Goal: Task Accomplishment & Management: Manage account settings

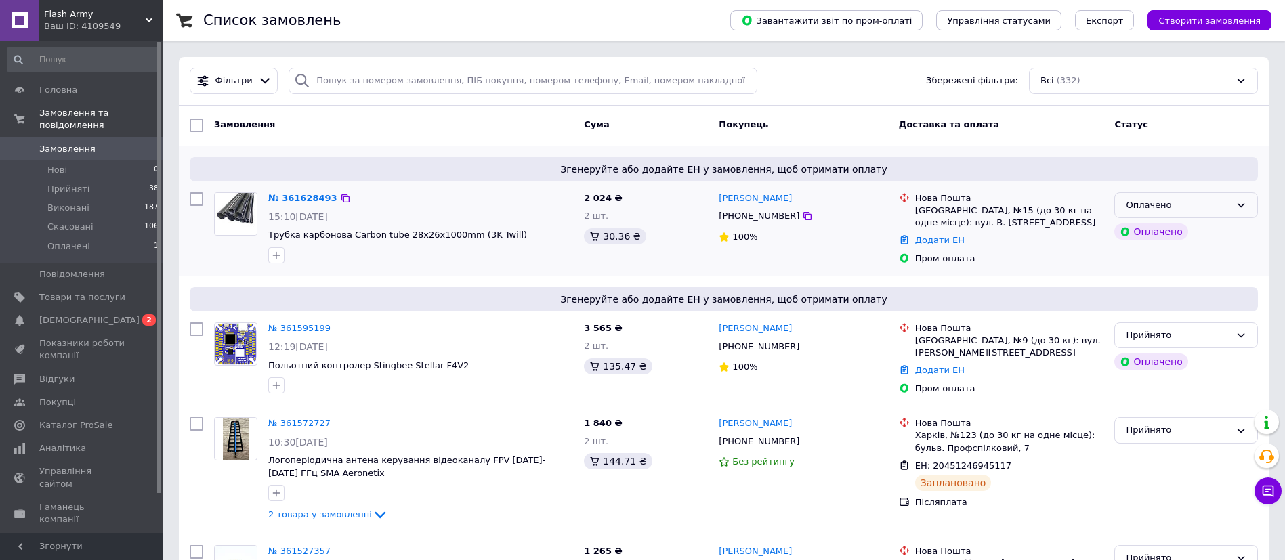
click at [1186, 207] on div "Оплачено" at bounding box center [1178, 206] width 104 height 14
click at [1168, 236] on li "Прийнято" at bounding box center [1186, 233] width 142 height 25
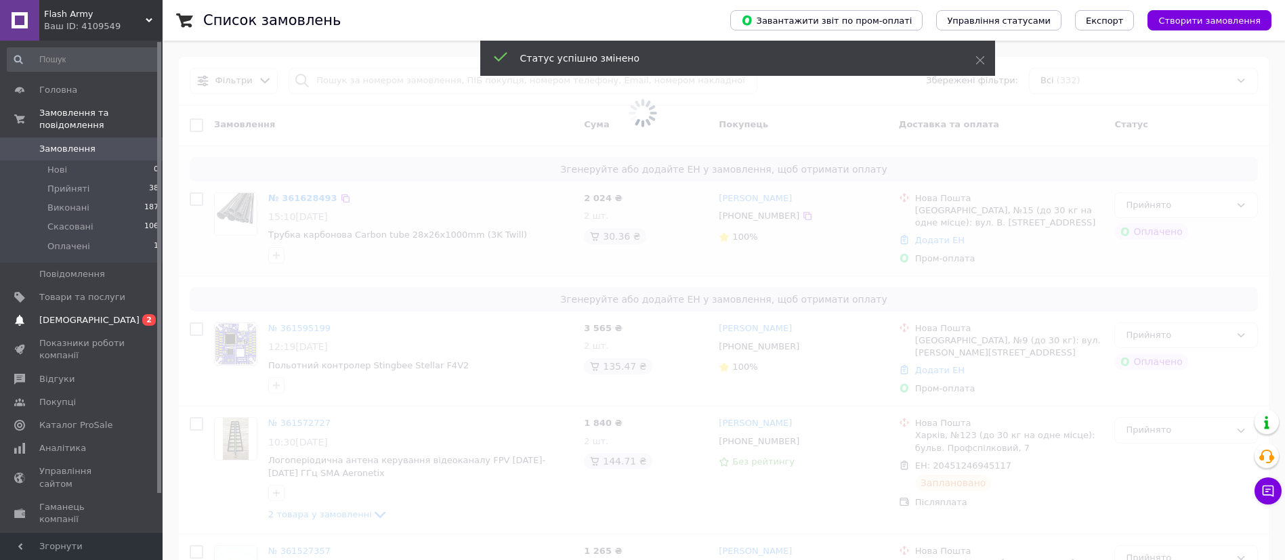
click at [75, 314] on span "[DEMOGRAPHIC_DATA]" at bounding box center [89, 320] width 100 height 12
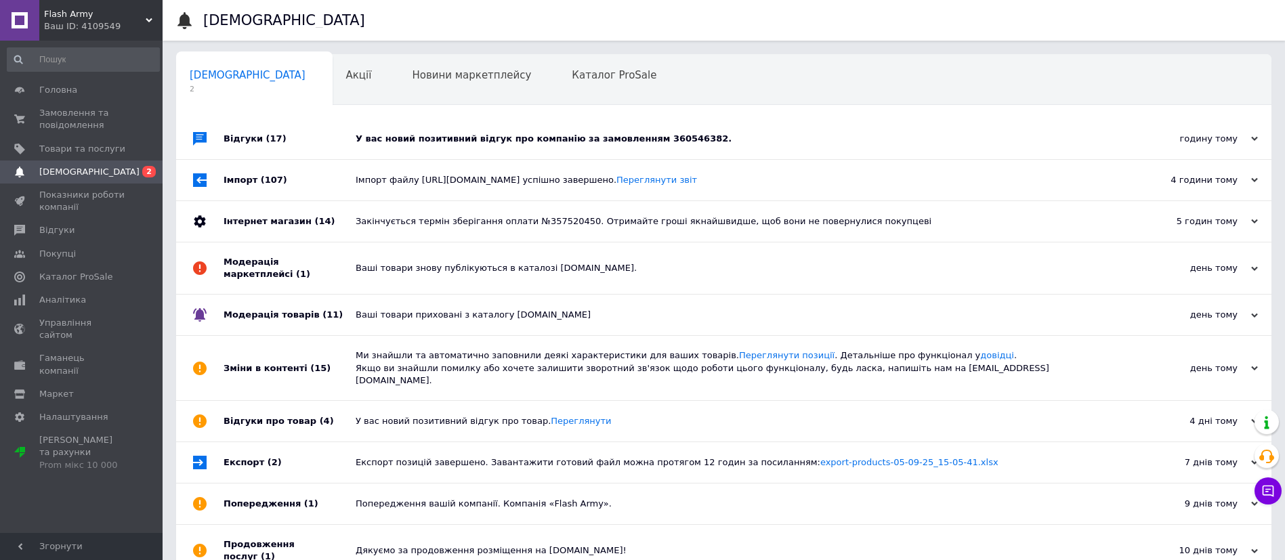
click at [855, 134] on div "У вас новий позитивний відгук про компанію за замовленням 360546382." at bounding box center [739, 139] width 767 height 12
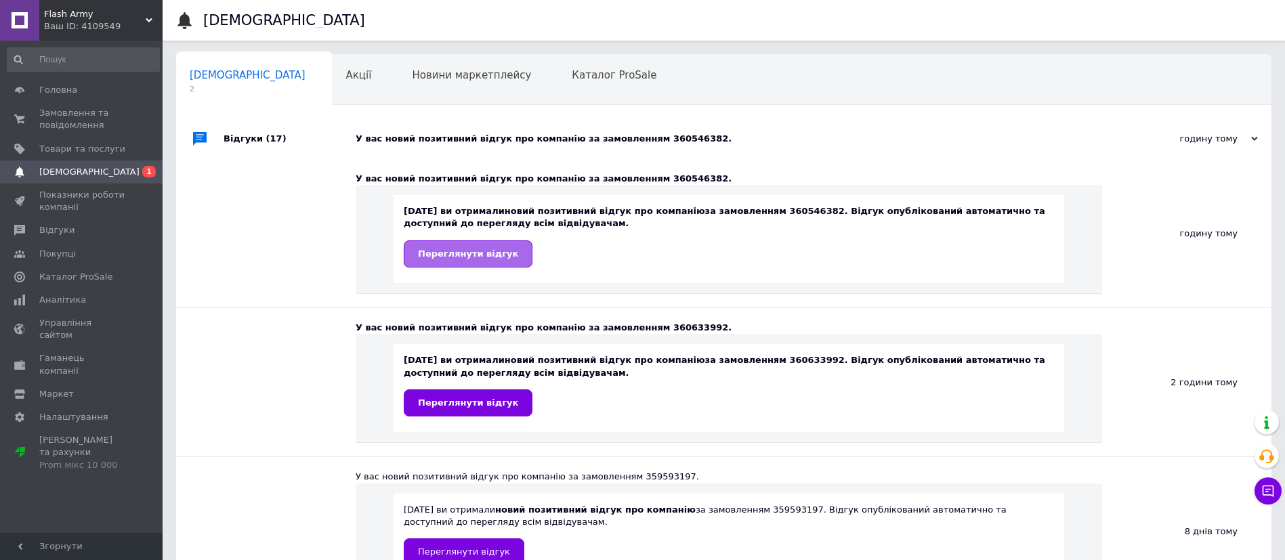
click at [472, 265] on link "Переглянути відгук" at bounding box center [468, 254] width 129 height 27
click at [82, 154] on span "Товари та послуги" at bounding box center [82, 149] width 86 height 12
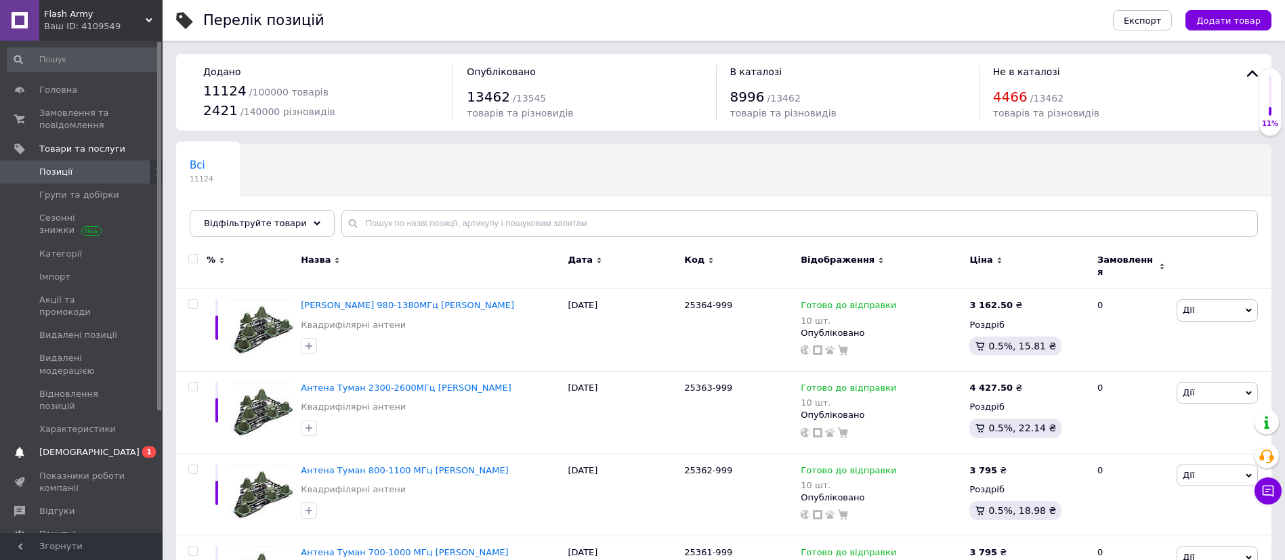
click at [102, 447] on span "[DEMOGRAPHIC_DATA]" at bounding box center [82, 453] width 86 height 12
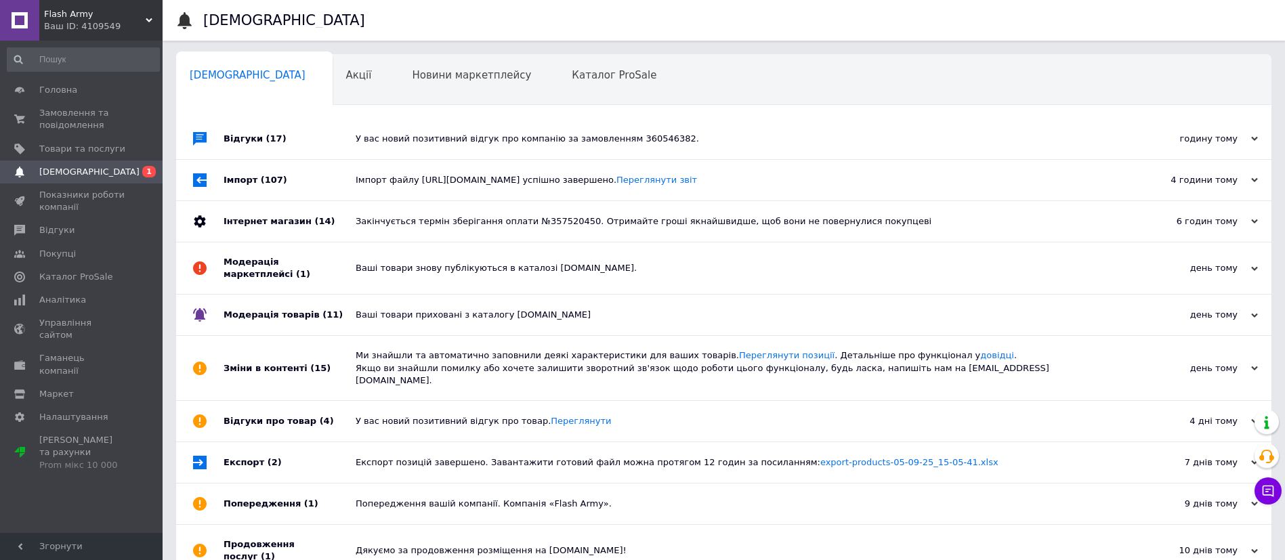
click at [321, 140] on div "Відгуки (17)" at bounding box center [290, 139] width 132 height 41
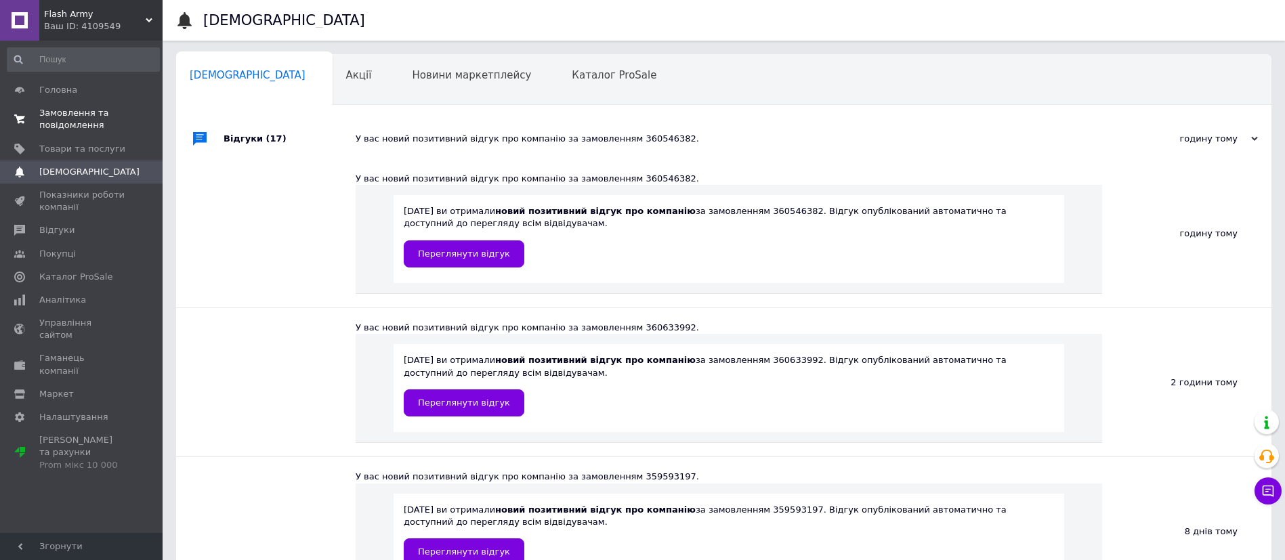
click at [77, 119] on span "Замовлення та повідомлення" at bounding box center [82, 119] width 86 height 24
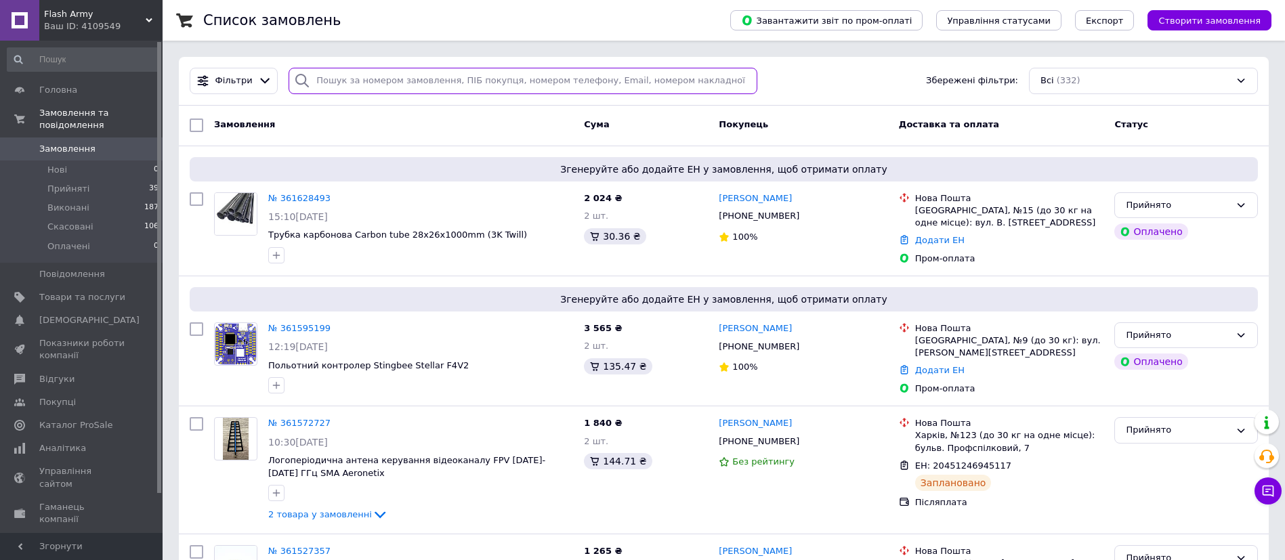
click at [386, 78] on input "search" at bounding box center [523, 81] width 469 height 26
paste input "[PHONE_NUMBER]"
type input "[PHONE_NUMBER]"
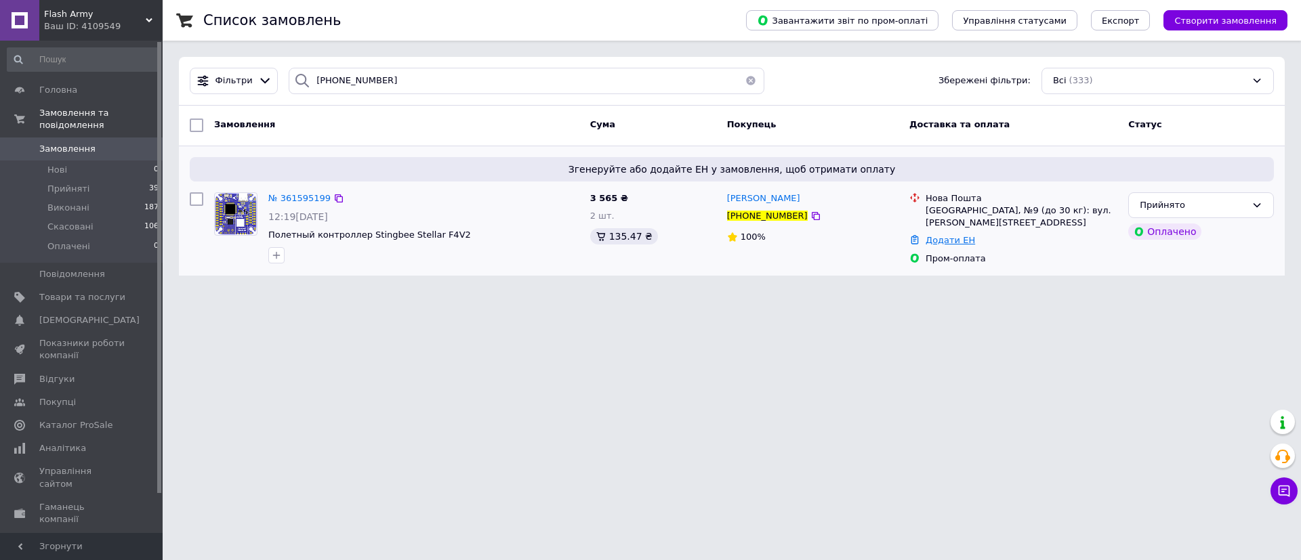
click at [945, 237] on link "Додати ЕН" at bounding box center [950, 240] width 49 height 10
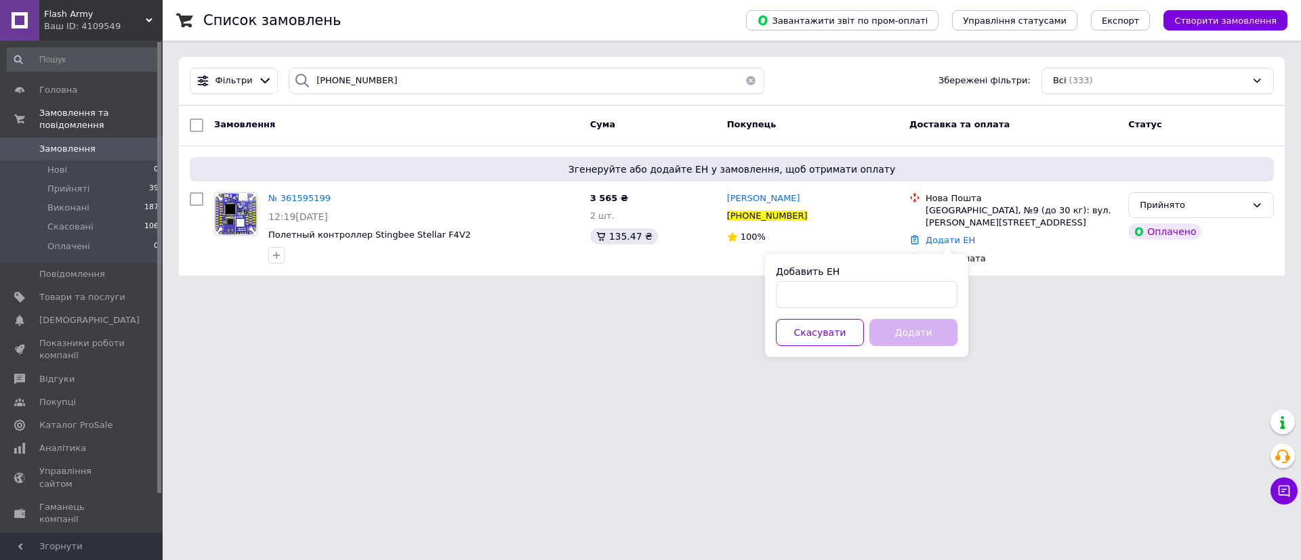
click at [901, 311] on div "Добавить ЕН Скасувати Додати" at bounding box center [866, 305] width 203 height 103
click at [898, 295] on input "Добавить ЕН" at bounding box center [867, 294] width 182 height 27
paste input "20451247166110"
type input "20451247166110"
click at [908, 336] on button "Додати" at bounding box center [913, 332] width 88 height 27
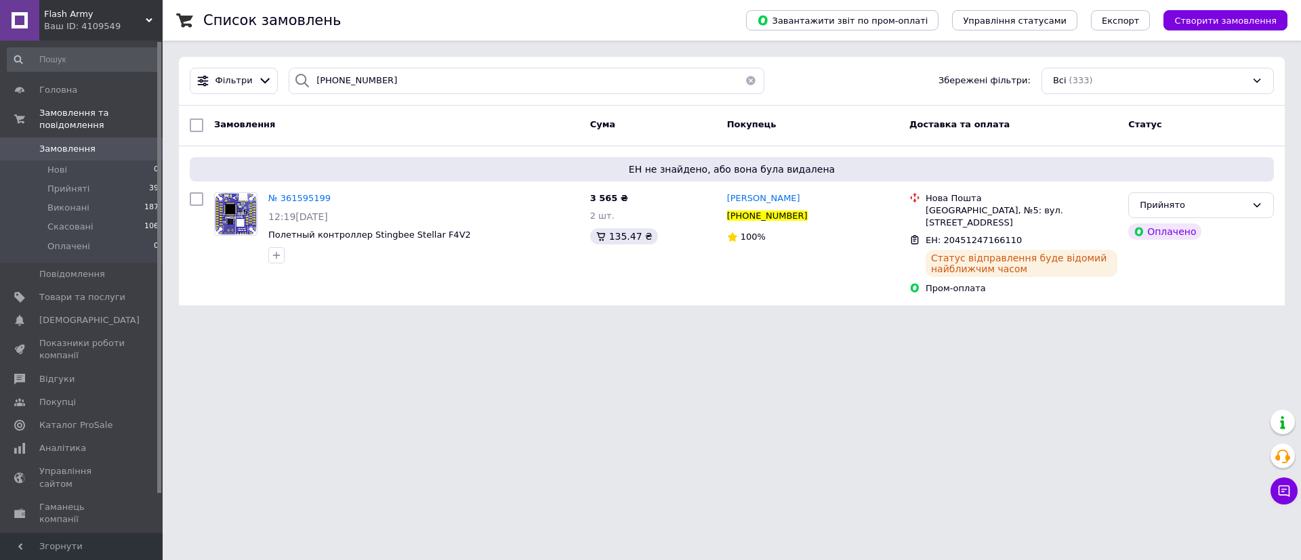
click at [728, 322] on html "Flash Army Ваш ID: 4109549 Сайт Flash Army Кабінет покупця Перевірити стан сист…" at bounding box center [650, 161] width 1301 height 322
click at [75, 143] on span "Замовлення" at bounding box center [67, 149] width 56 height 12
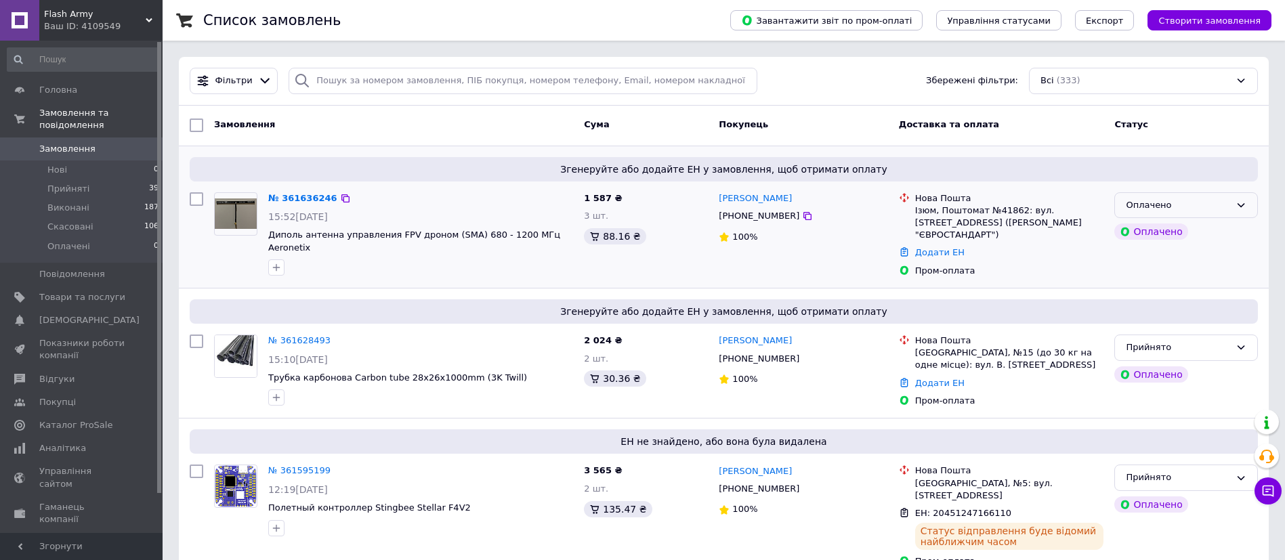
click at [1163, 205] on div "Оплачено" at bounding box center [1178, 206] width 104 height 14
click at [1161, 228] on li "Прийнято" at bounding box center [1186, 233] width 142 height 25
drag, startPoint x: 265, startPoint y: 235, endPoint x: 524, endPoint y: 238, distance: 258.9
click at [524, 238] on div "№ 361636246 15:52, 12.09.2025 Диполь антенна управления FPV дроном (SMA) 680 - …" at bounding box center [421, 234] width 316 height 95
copy span "Диполь антенна управления FPV дроном (SMA) 680 - 1200 МГц"
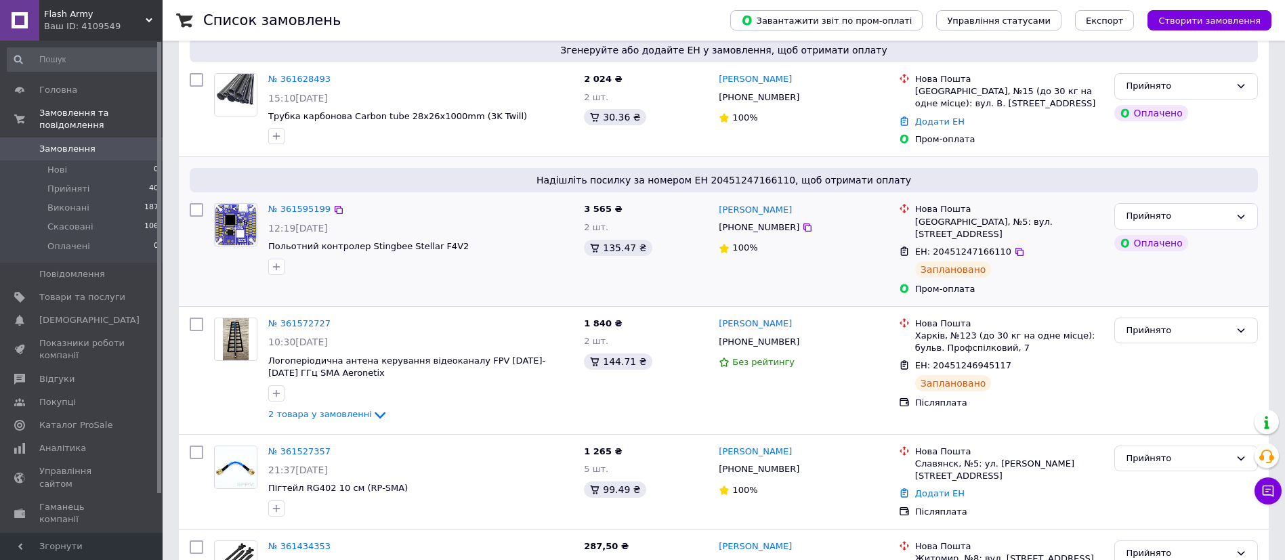
scroll to position [305, 0]
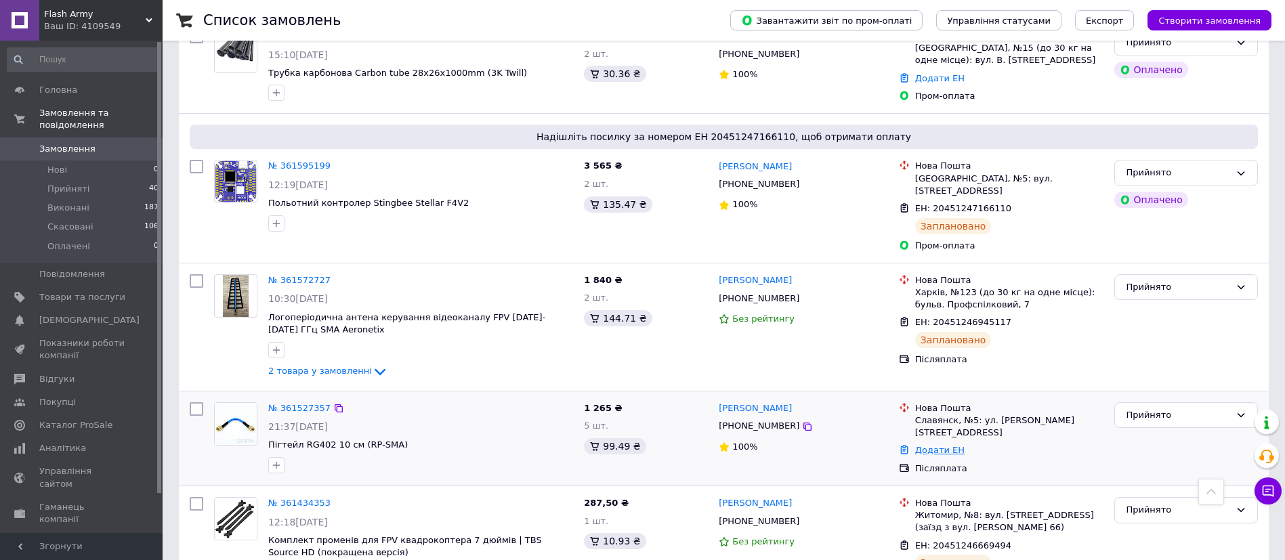
click at [953, 445] on link "Додати ЕН" at bounding box center [939, 450] width 49 height 10
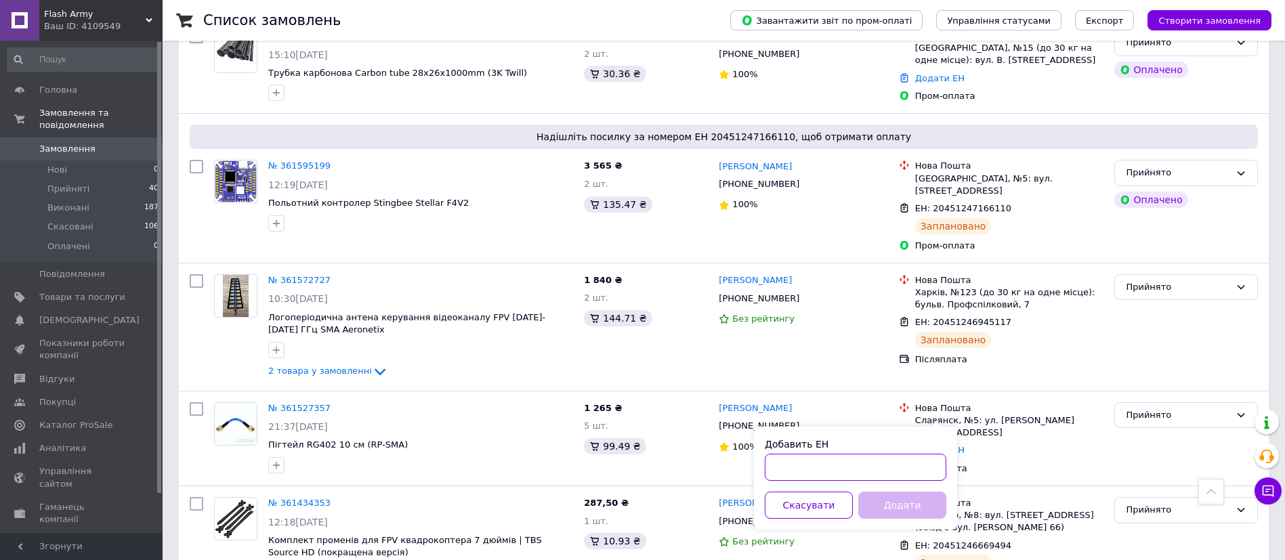
click at [873, 467] on input "Добавить ЕН" at bounding box center [856, 467] width 182 height 27
paste input "20451247319467"
type input "20451247319467"
click at [915, 510] on button "Додати" at bounding box center [903, 505] width 88 height 27
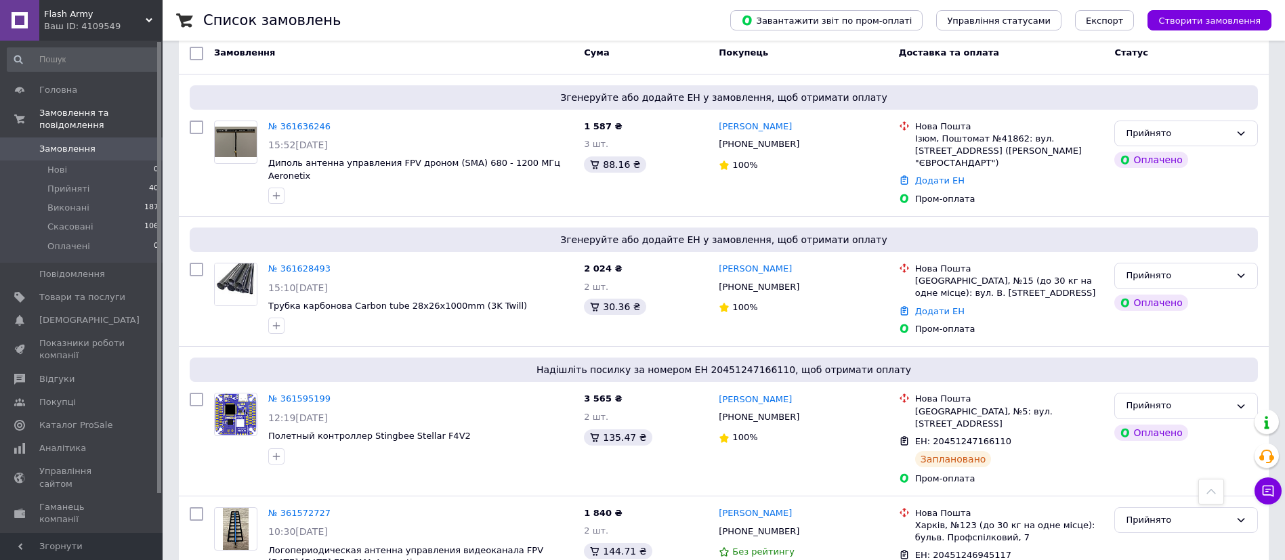
scroll to position [0, 0]
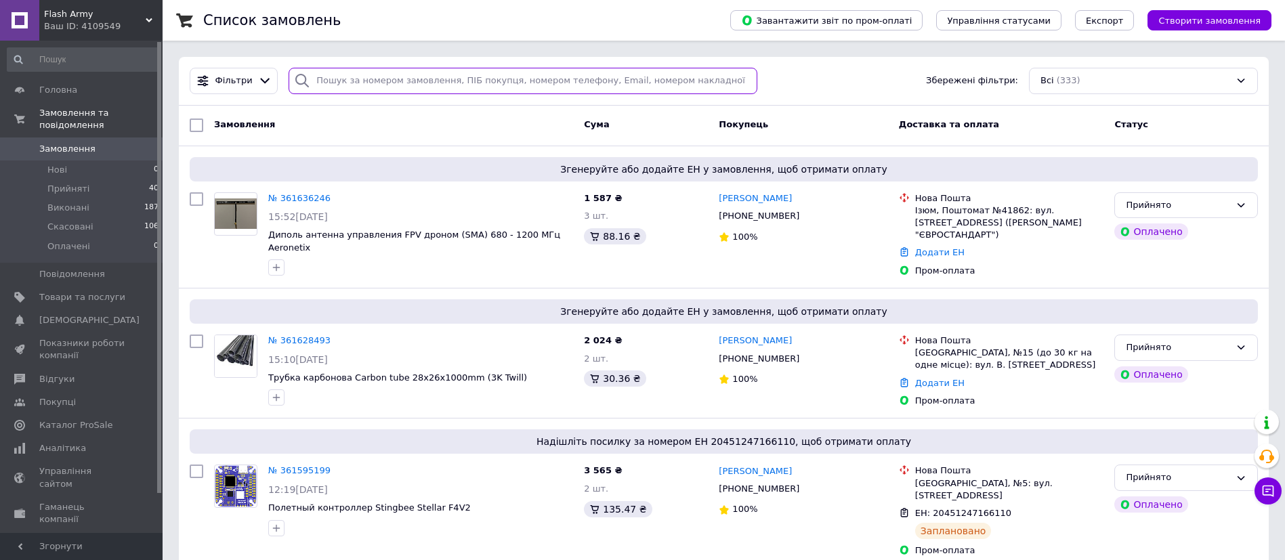
click at [421, 85] on input "search" at bounding box center [523, 81] width 469 height 26
paste input "[PHONE_NUMBER]"
type input "[PHONE_NUMBER]"
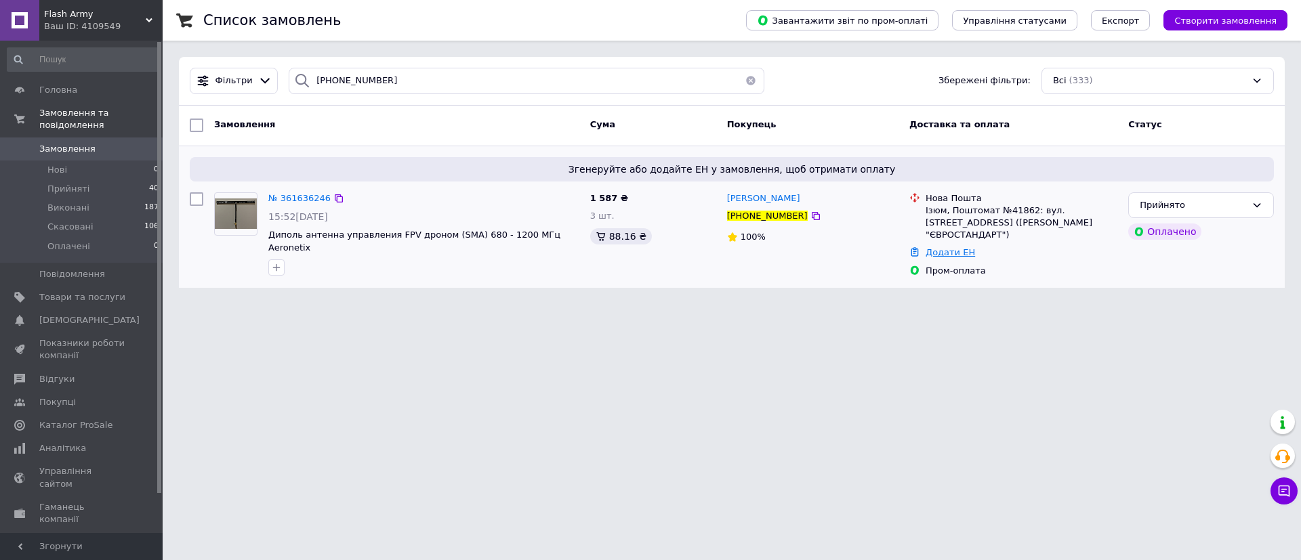
click at [952, 247] on link "Додати ЕН" at bounding box center [950, 252] width 49 height 10
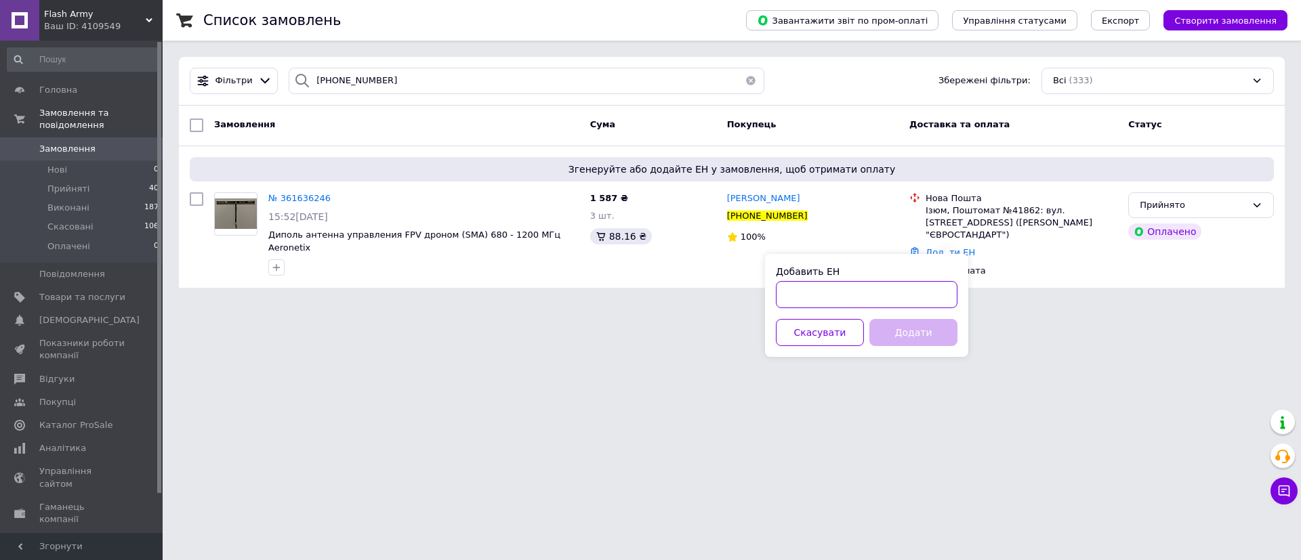
click at [908, 304] on input "Добавить ЕН" at bounding box center [867, 294] width 182 height 27
paste input "20451247327756"
type input "20451247327756"
click at [917, 342] on button "Додати" at bounding box center [913, 332] width 88 height 27
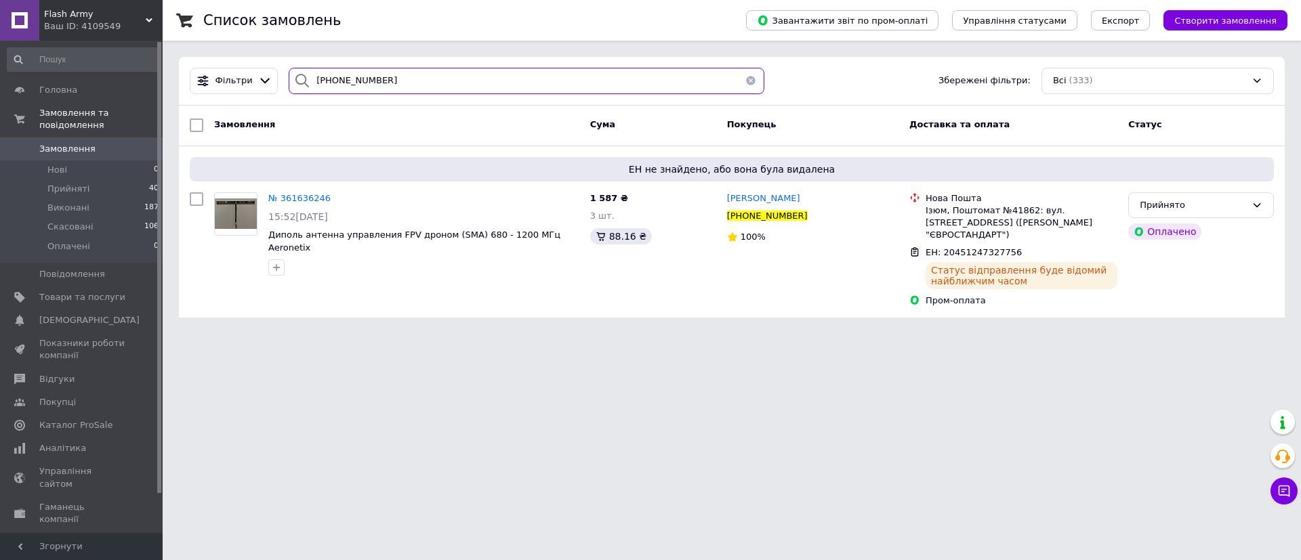
click at [393, 76] on input "[PHONE_NUMBER]" at bounding box center [527, 81] width 476 height 26
paste input "688023103"
type input "[PHONE_NUMBER]"
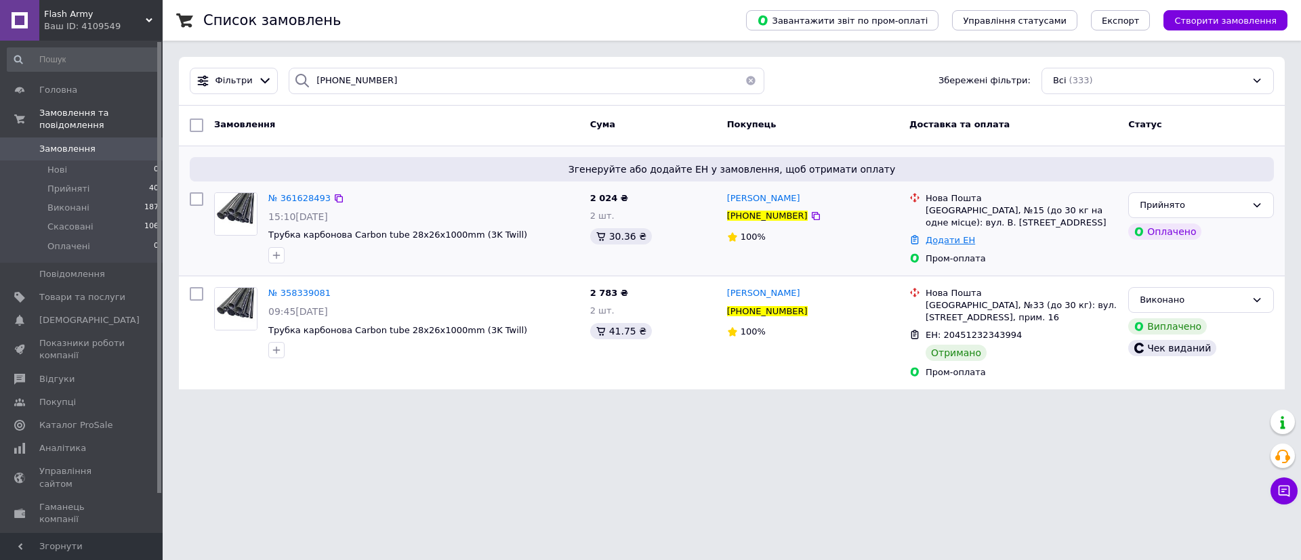
click at [935, 239] on link "Додати ЕН" at bounding box center [950, 240] width 49 height 10
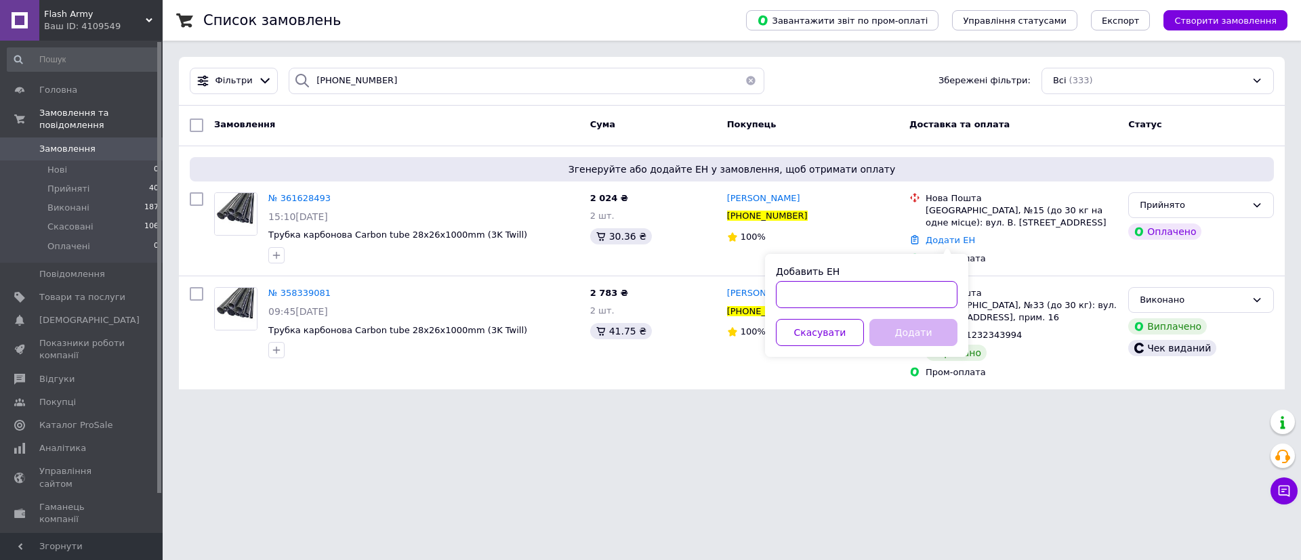
click at [872, 294] on input "Добавить ЕН" at bounding box center [867, 294] width 182 height 27
paste input "20451247322102"
type input "20451247322102"
click at [943, 328] on button "Додати" at bounding box center [913, 332] width 88 height 27
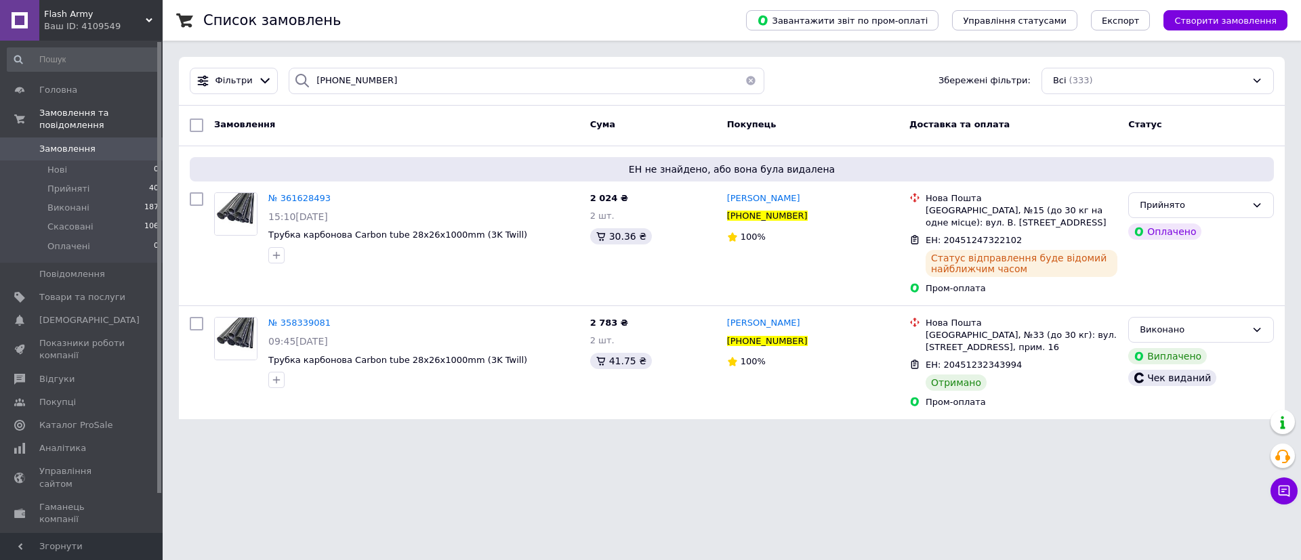
click at [95, 143] on span "Замовлення" at bounding box center [82, 149] width 86 height 12
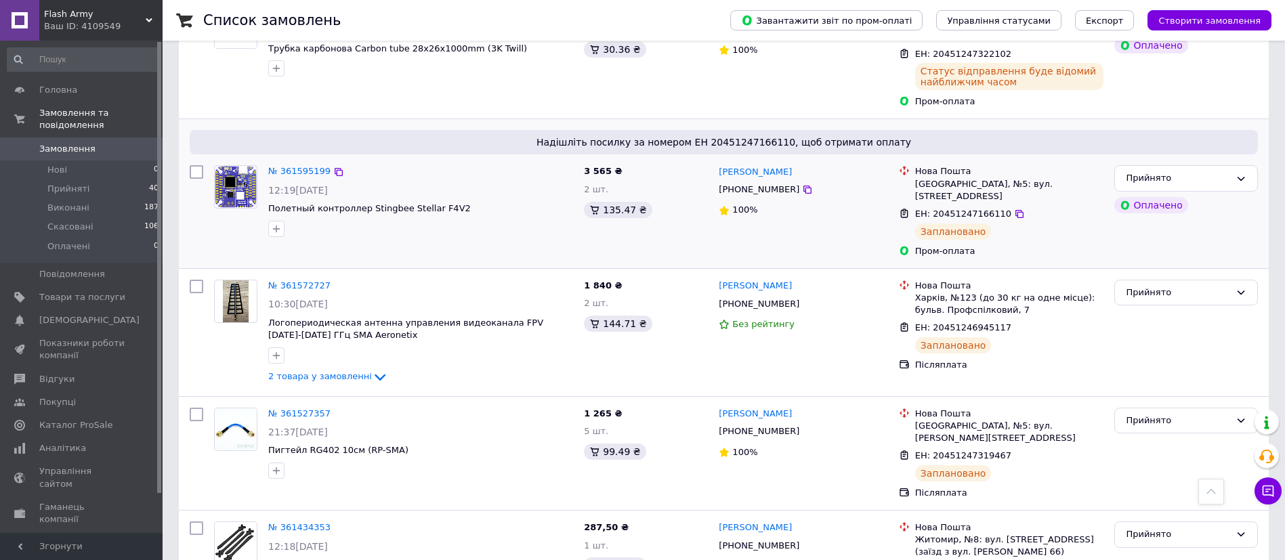
scroll to position [203, 0]
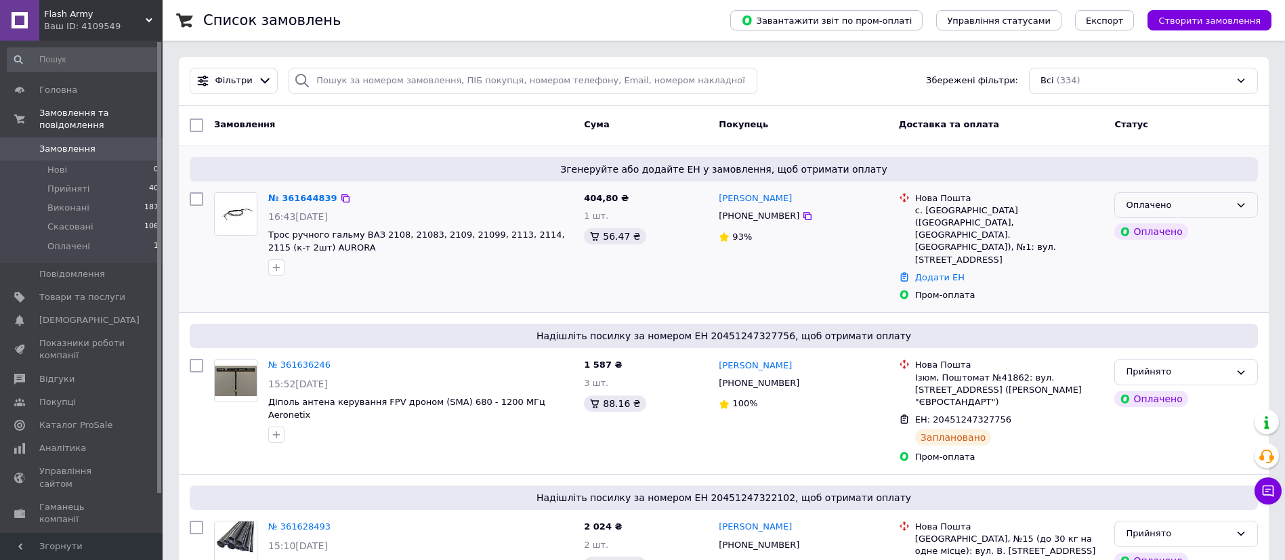
click at [1176, 203] on div "Оплачено" at bounding box center [1178, 206] width 104 height 14
click at [1169, 236] on li "Прийнято" at bounding box center [1186, 233] width 142 height 25
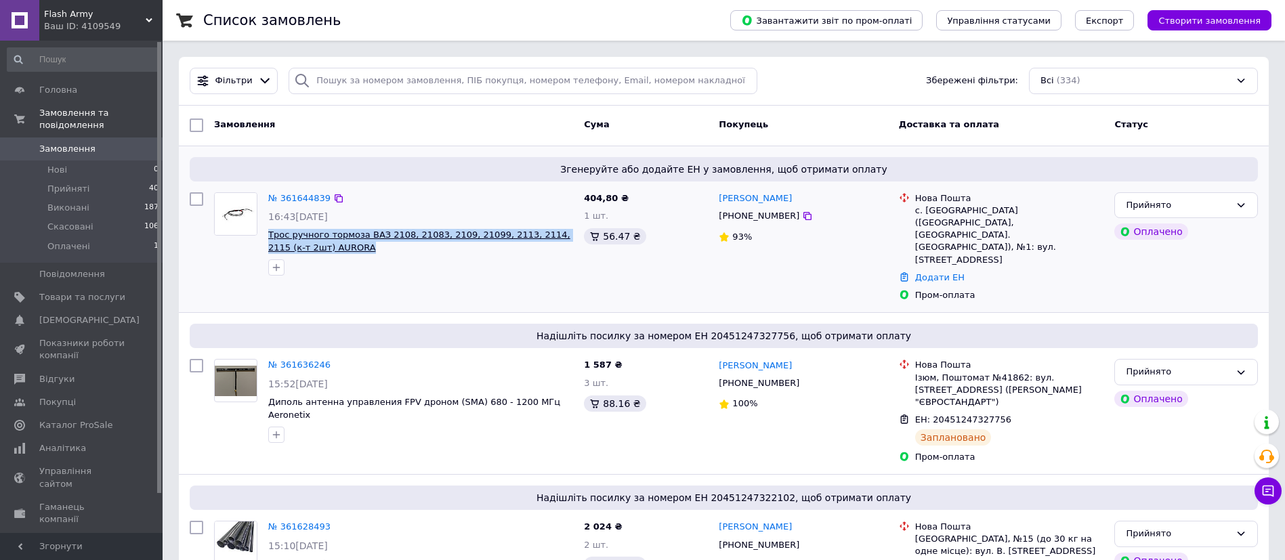
drag, startPoint x: 340, startPoint y: 251, endPoint x: 269, endPoint y: 238, distance: 72.4
click at [269, 238] on span "Трос ручного тормоза ВАЗ 2108, 21083, 2109, 21099, 2113, 2114, 2115 (к-т 2шт) A…" at bounding box center [420, 241] width 305 height 25
copy span "Трос ручного тормоза ВАЗ 2108, 21083, 2109, 21099, 2113, 2114, 2115 (к-т 2шт) A…"
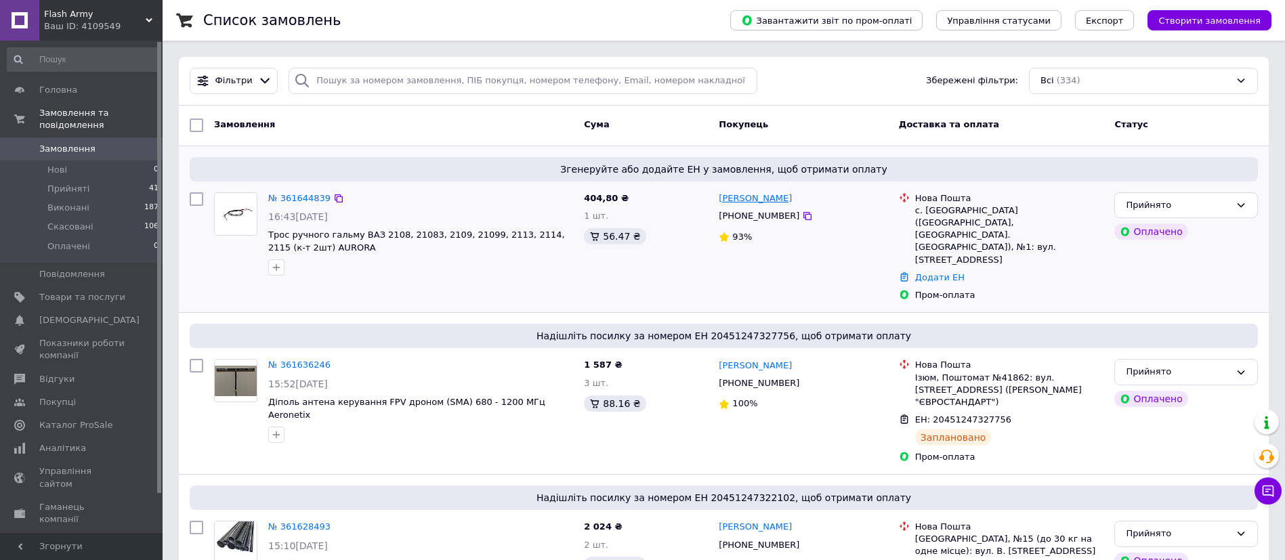
drag, startPoint x: 818, startPoint y: 199, endPoint x: 756, endPoint y: 205, distance: 62.0
click at [756, 205] on div "[PERSON_NAME]" at bounding box center [803, 199] width 171 height 16
copy link "[PERSON_NAME]"
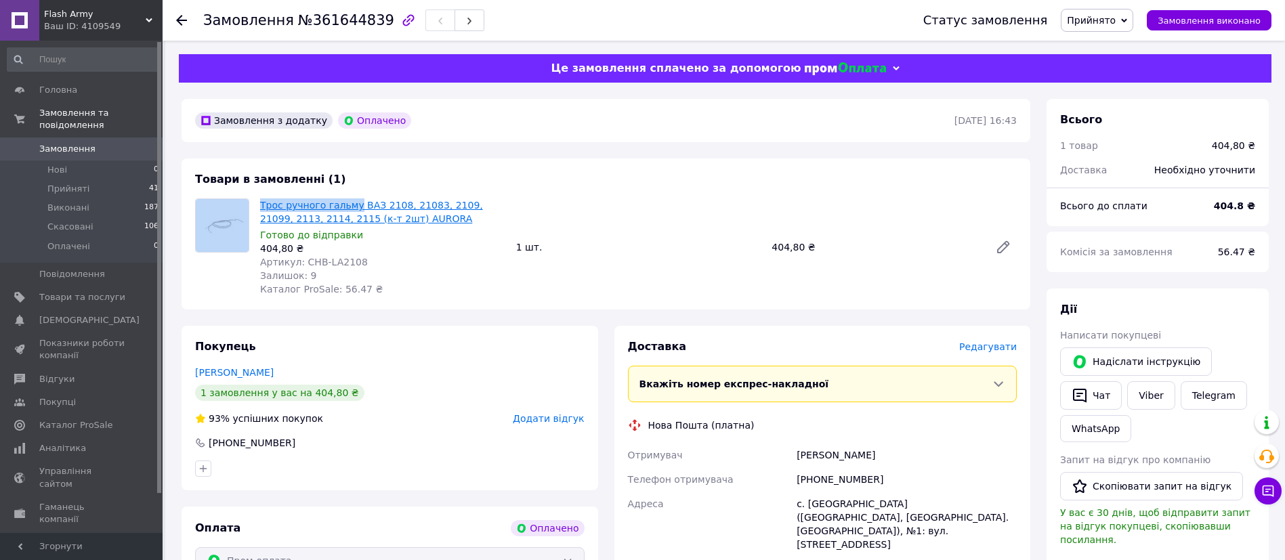
drag, startPoint x: 252, startPoint y: 203, endPoint x: 349, endPoint y: 202, distance: 96.9
click at [349, 202] on div "Трос ручного гальму ВАЗ 2108, 21083, 2109, 21099, 2113, 2114, 2115 (к-т 2шт) AU…" at bounding box center [606, 248] width 833 height 98
copy div "Трос ручного гальму"
click at [841, 287] on div "Трос ручного гальму ВАЗ 2108, 21083, 2109, 21099, 2113, 2114, 2115 (к-т 2шт) AU…" at bounding box center [639, 247] width 768 height 103
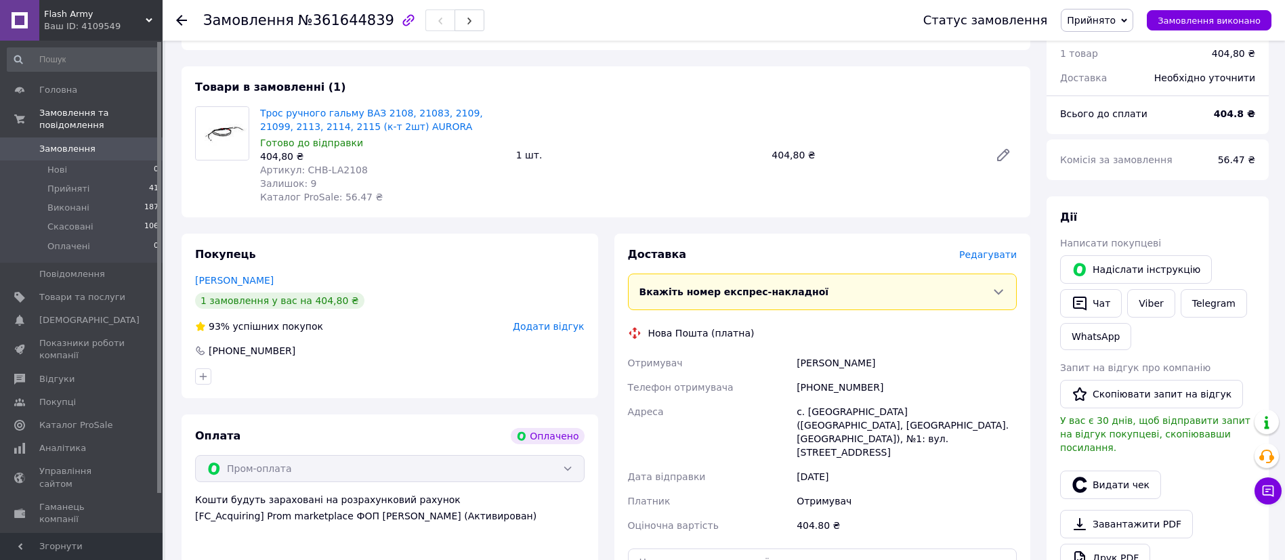
scroll to position [203, 0]
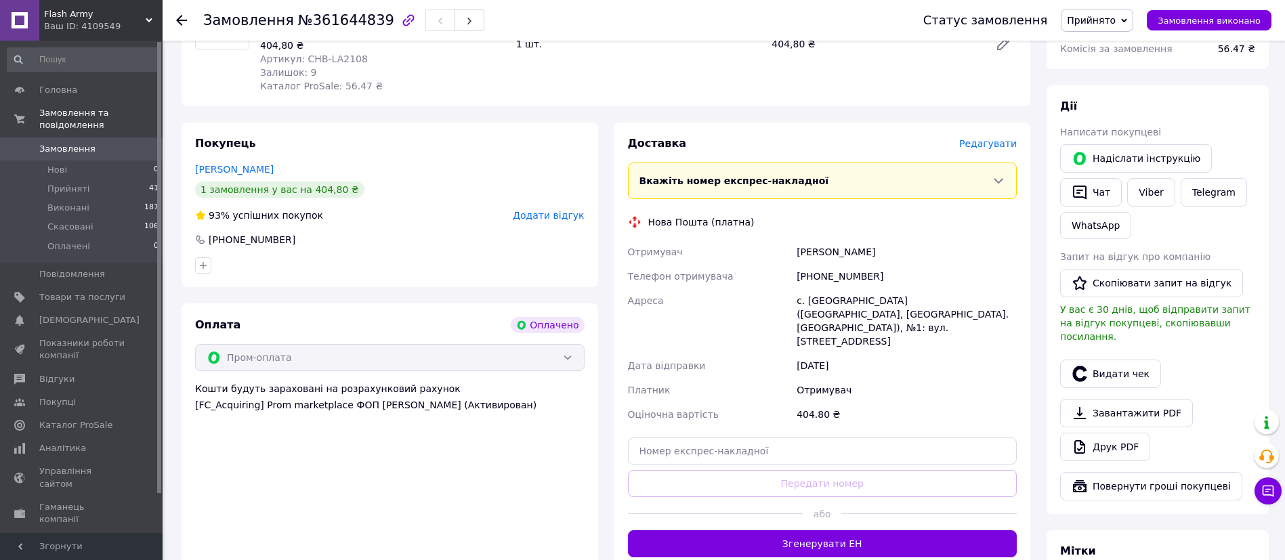
click at [842, 304] on div "с. [GEOGRAPHIC_DATA] ([GEOGRAPHIC_DATA], [GEOGRAPHIC_DATA]. [GEOGRAPHIC_DATA]),…" at bounding box center [907, 321] width 226 height 65
copy div "Приморське"
click at [993, 354] on div "12.09.2025" at bounding box center [907, 366] width 226 height 24
click at [70, 143] on span "Замовлення" at bounding box center [67, 149] width 56 height 12
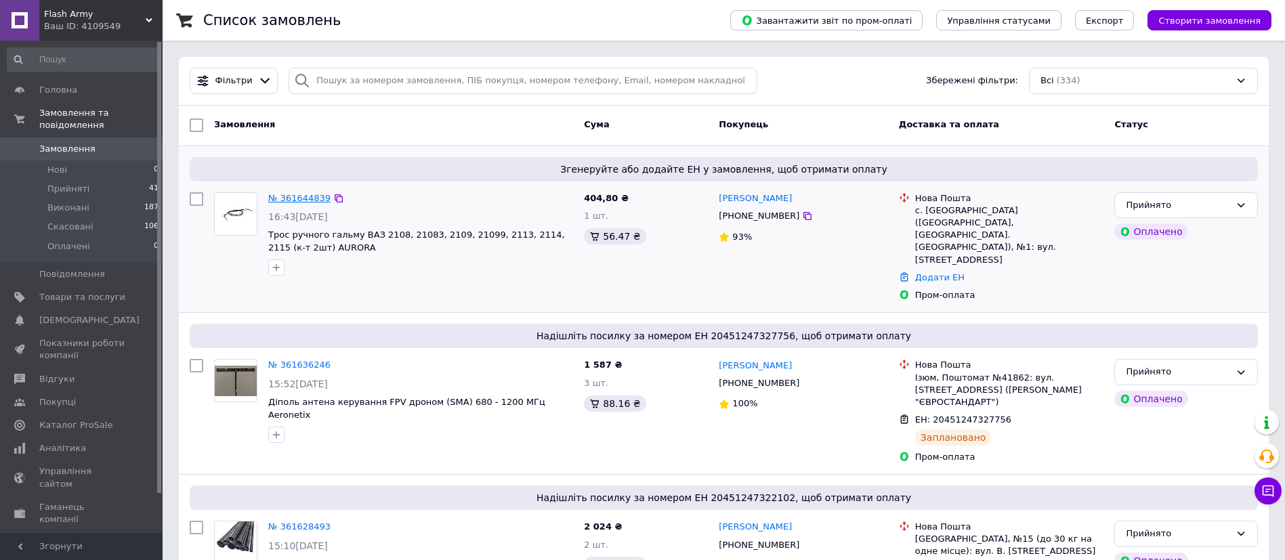
click at [295, 195] on link "№ 361644839" at bounding box center [299, 198] width 62 height 10
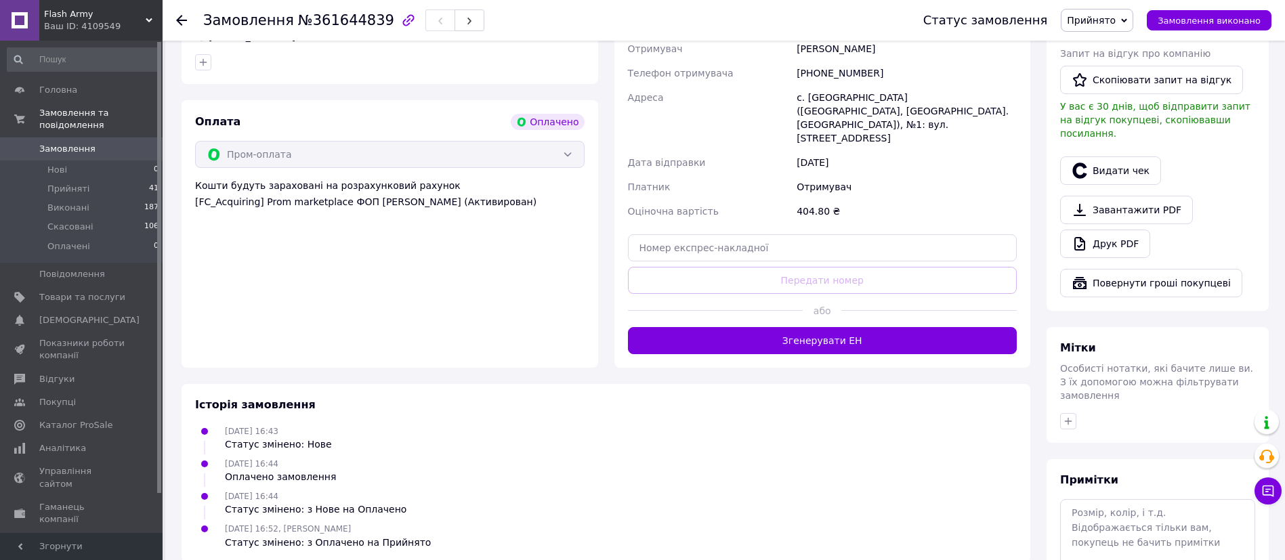
scroll to position [305, 0]
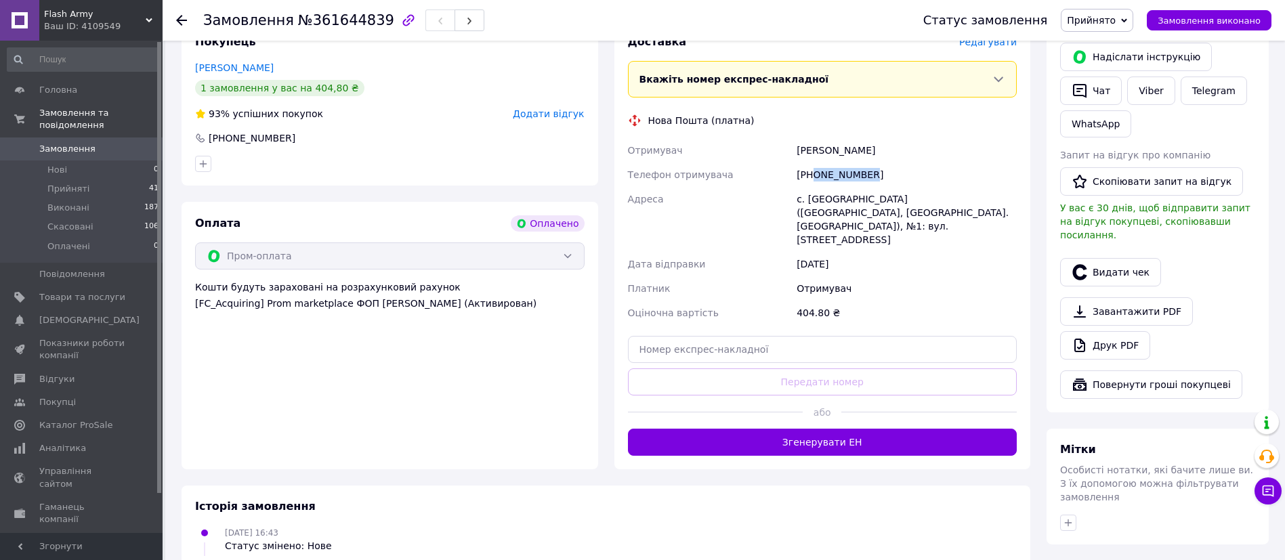
drag, startPoint x: 866, startPoint y: 174, endPoint x: 816, endPoint y: 175, distance: 50.1
click at [816, 175] on div "[PHONE_NUMBER]" at bounding box center [907, 175] width 226 height 24
copy div "0979037333"
